Goal: Contribute content: Contribute content

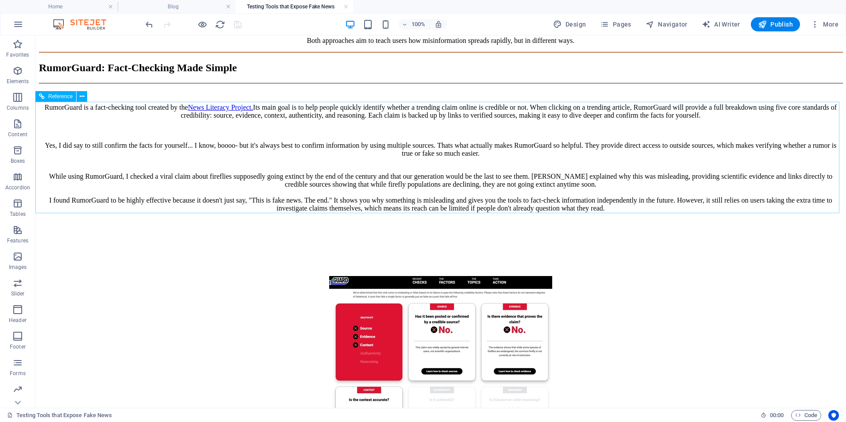
scroll to position [1062, 0]
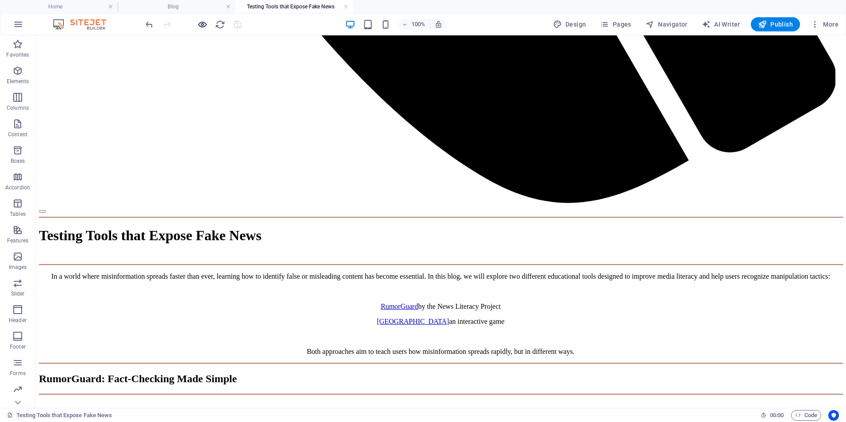
click at [203, 24] on icon "button" at bounding box center [202, 24] width 10 height 10
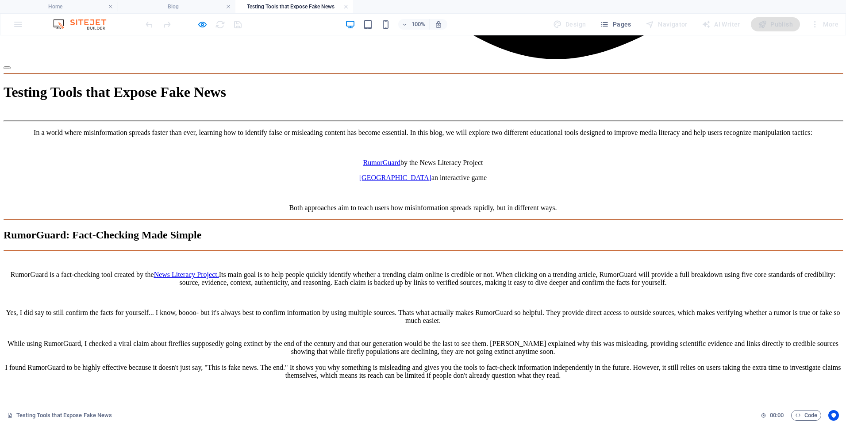
scroll to position [1653, 0]
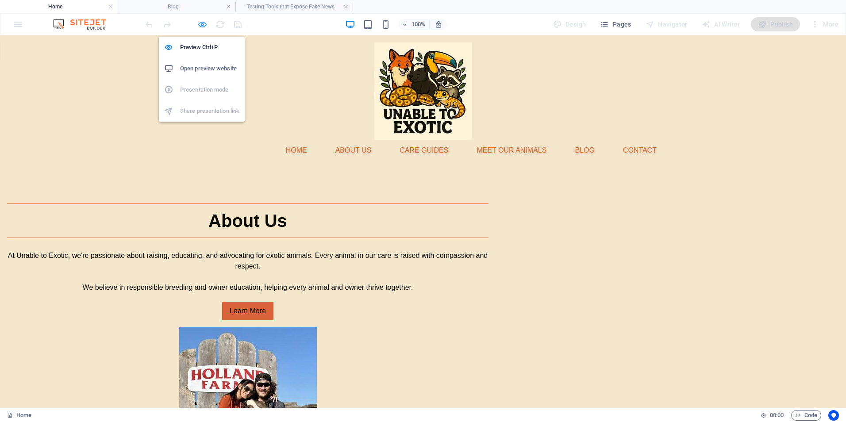
click at [205, 24] on icon "button" at bounding box center [202, 24] width 10 height 10
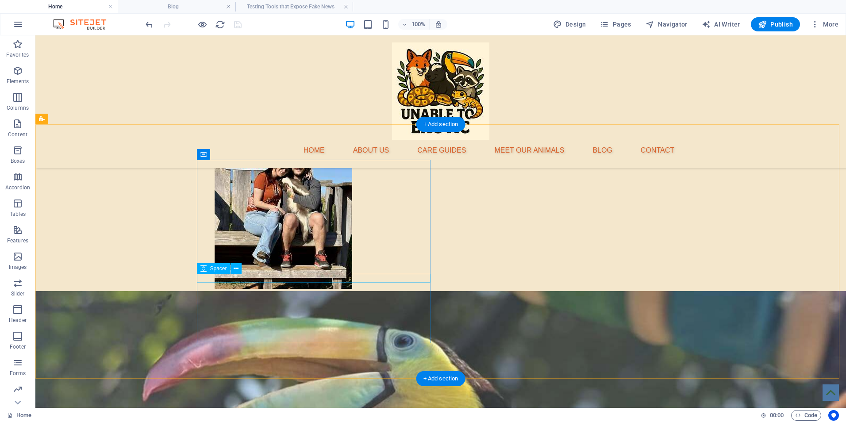
scroll to position [235, 0]
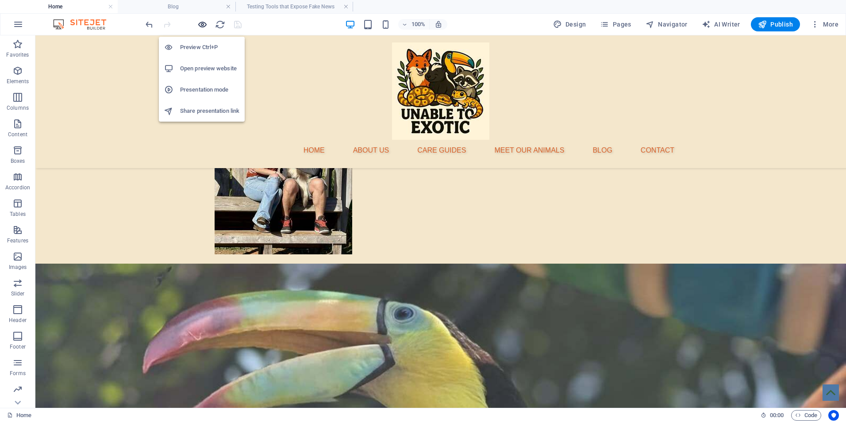
click at [201, 23] on icon "button" at bounding box center [202, 24] width 10 height 10
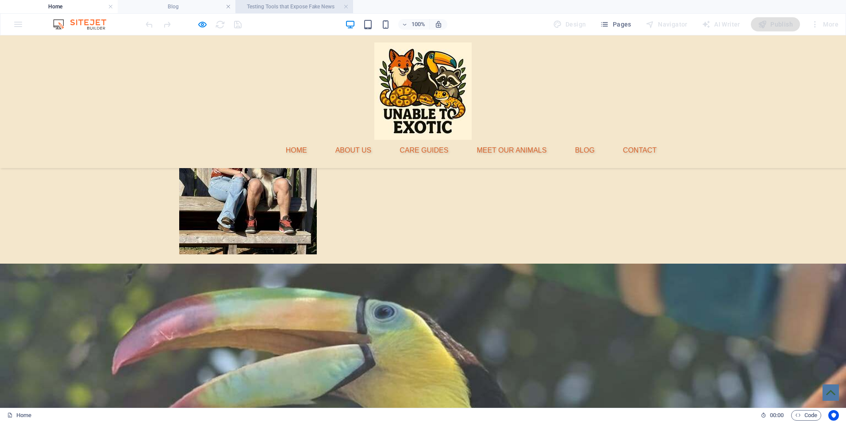
click at [267, 8] on h4 "Testing Tools that Expose Fake News" at bounding box center [294, 7] width 118 height 10
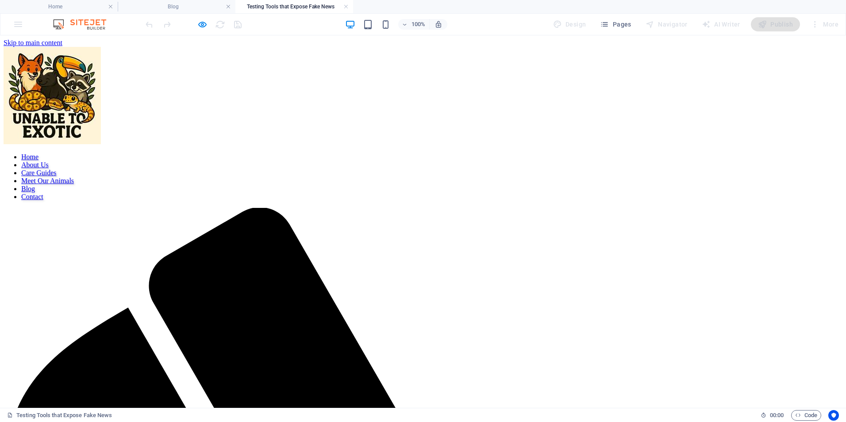
scroll to position [1653, 0]
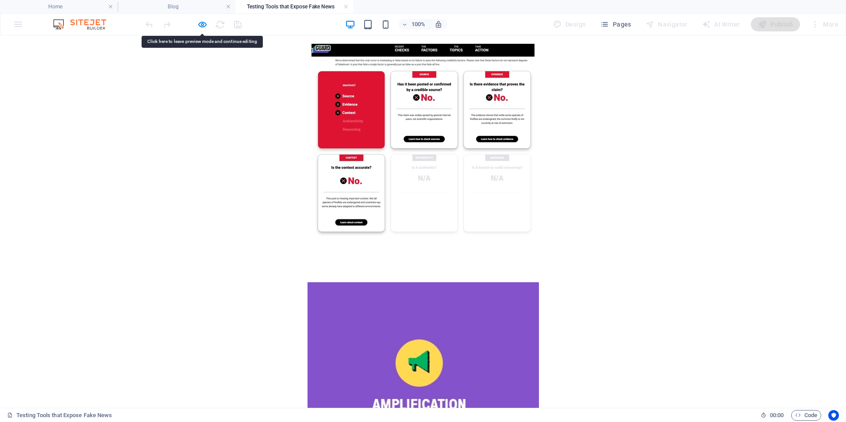
drag, startPoint x: 595, startPoint y: 224, endPoint x: 577, endPoint y: 224, distance: 18.2
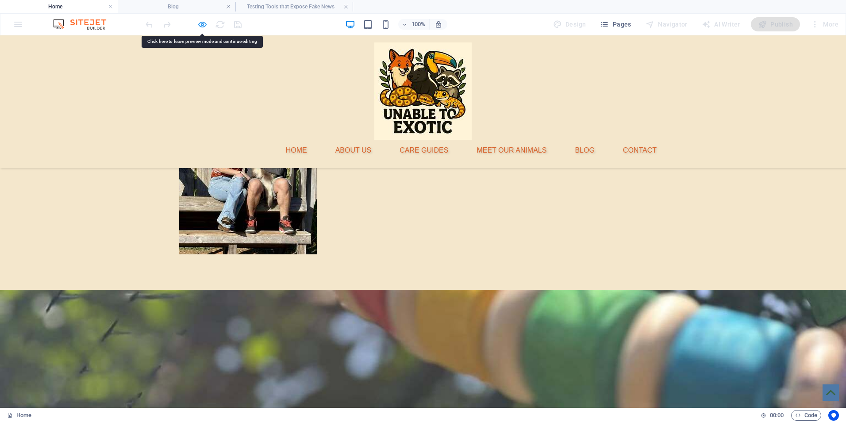
click at [197, 25] on div at bounding box center [193, 24] width 99 height 14
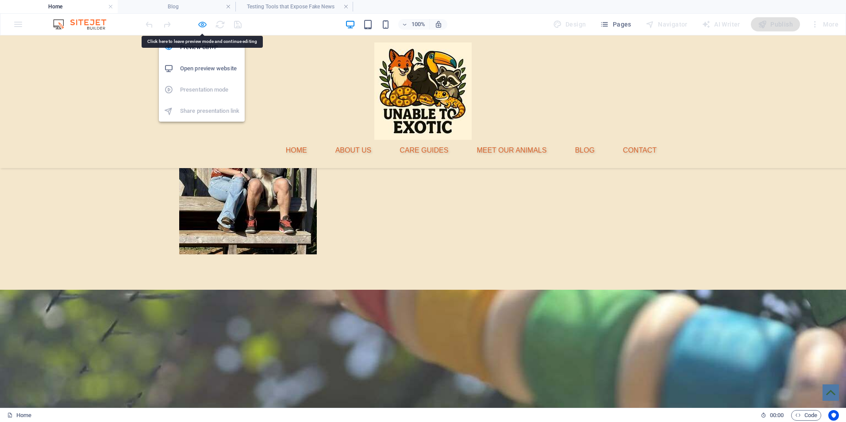
click at [201, 26] on icon "button" at bounding box center [202, 24] width 10 height 10
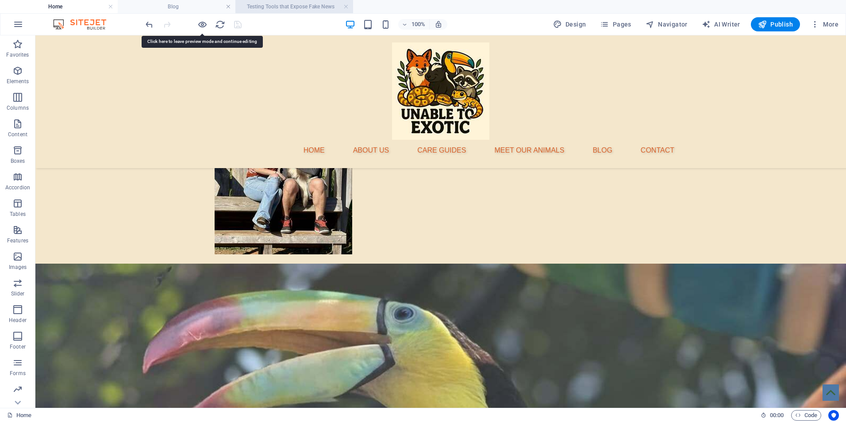
click at [270, 6] on h4 "Testing Tools that Expose Fake News" at bounding box center [294, 7] width 118 height 10
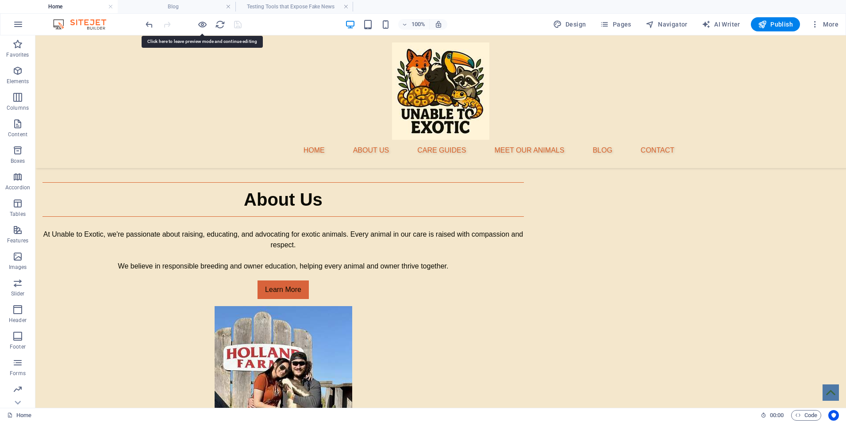
scroll to position [1653, 0]
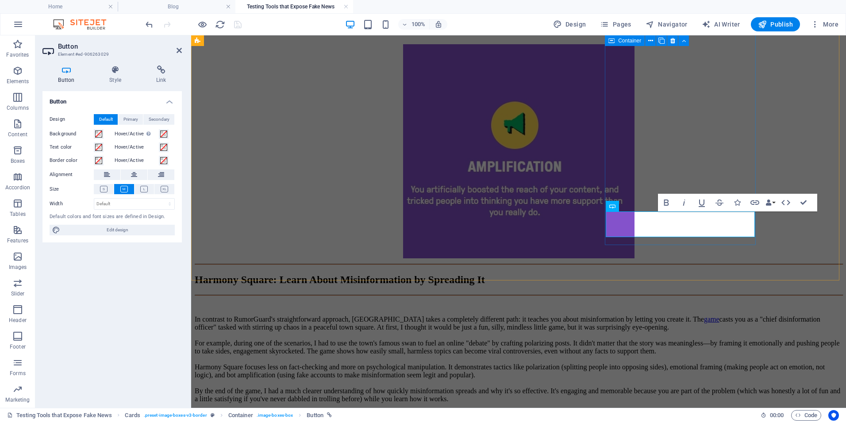
scroll to position [1663, 0]
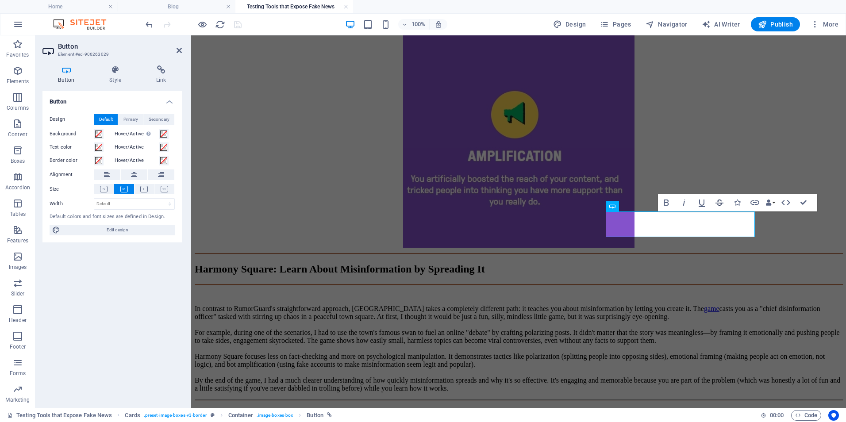
click at [723, 206] on icon "button" at bounding box center [719, 202] width 11 height 11
click at [721, 206] on icon "button" at bounding box center [720, 203] width 8 height 6
click at [755, 204] on icon "button" at bounding box center [755, 202] width 11 height 11
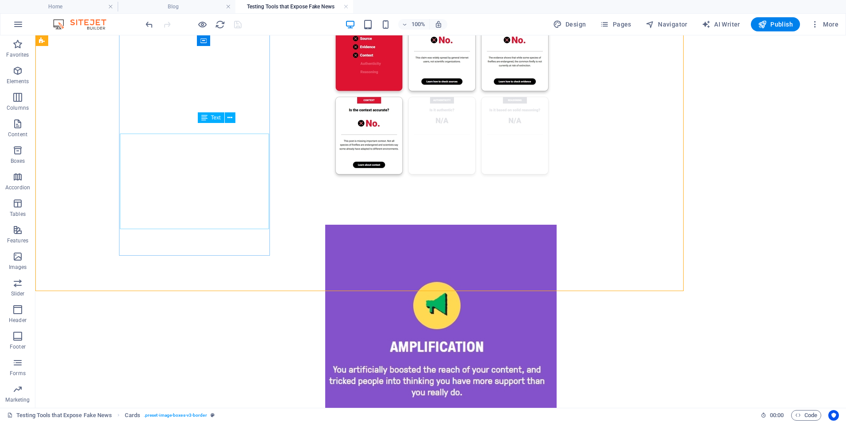
scroll to position [1653, 0]
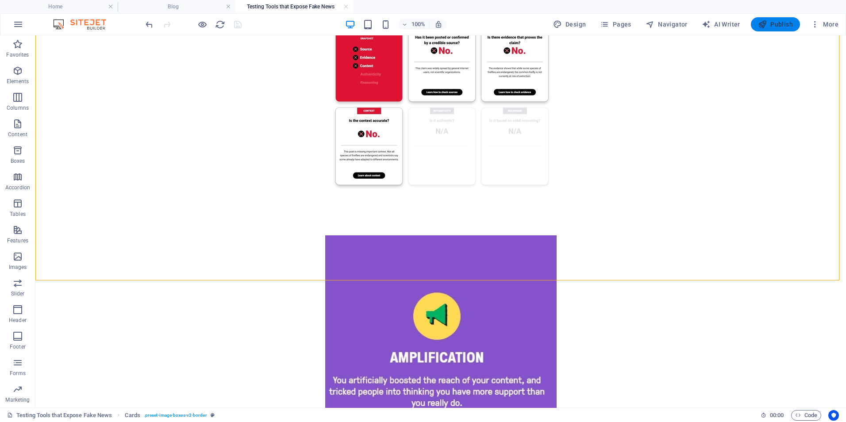
click at [781, 27] on span "Publish" at bounding box center [775, 24] width 35 height 9
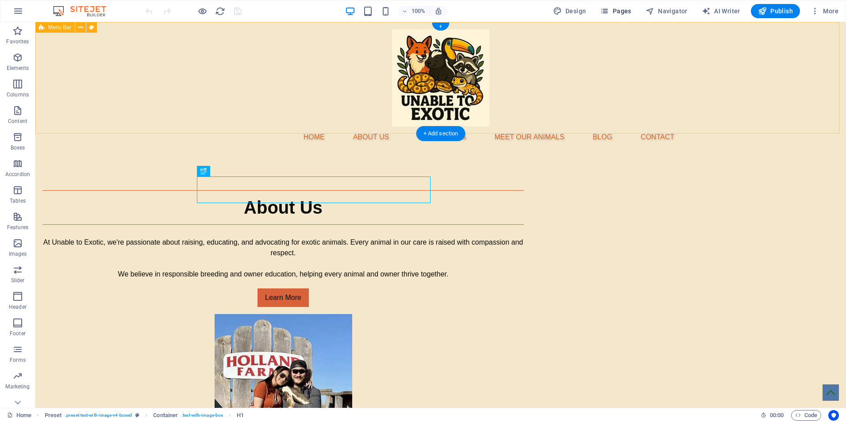
click at [617, 13] on span "Pages" at bounding box center [615, 11] width 31 height 9
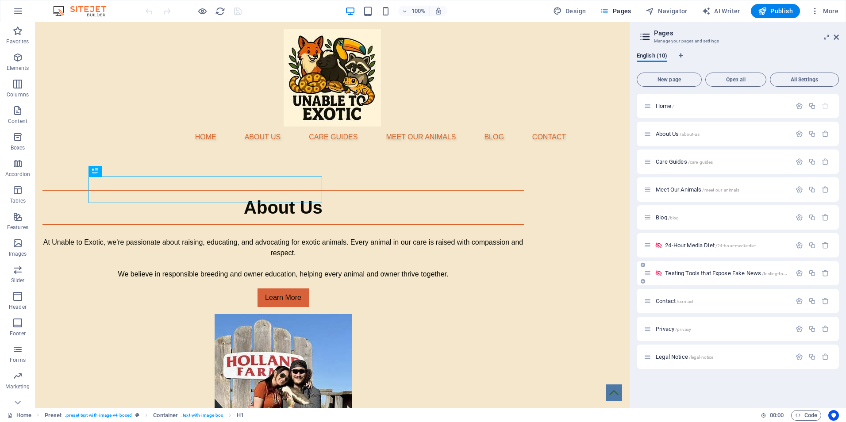
click at [675, 266] on div "Testing Tools that Expose Fake News /testing-tools-that-expose-fake-news" at bounding box center [738, 273] width 202 height 24
click at [676, 273] on span "Testing Tools that Expose Fake News /testing-tools-that-expose-fake-news" at bounding box center [750, 273] width 171 height 7
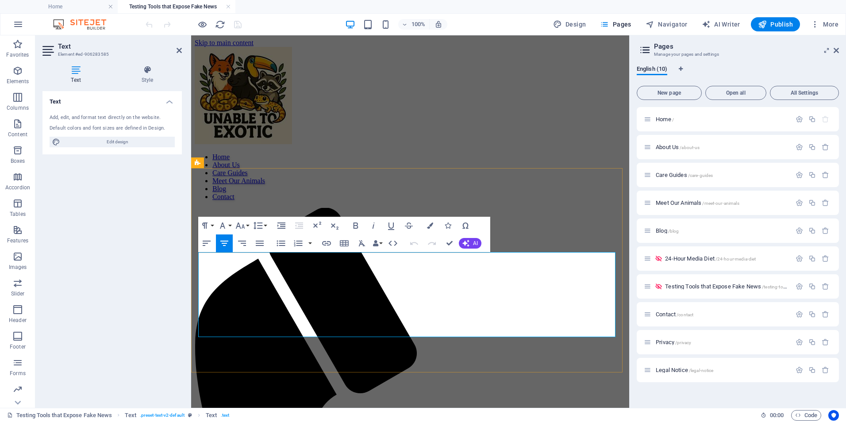
click at [448, 121] on div "Home About Us Care Guides Meet Our Animals Blog Contact" at bounding box center [410, 414] width 431 height 734
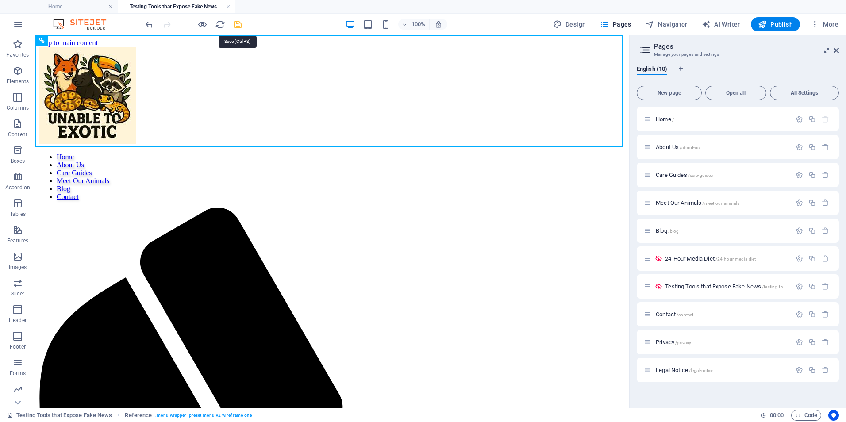
click at [237, 24] on icon "save" at bounding box center [238, 24] width 10 height 10
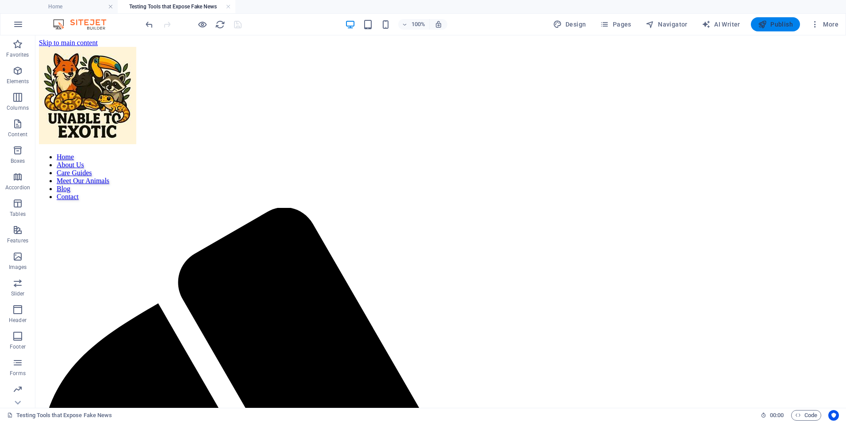
click at [764, 24] on icon "button" at bounding box center [762, 24] width 9 height 9
